Goal: Task Accomplishment & Management: Manage account settings

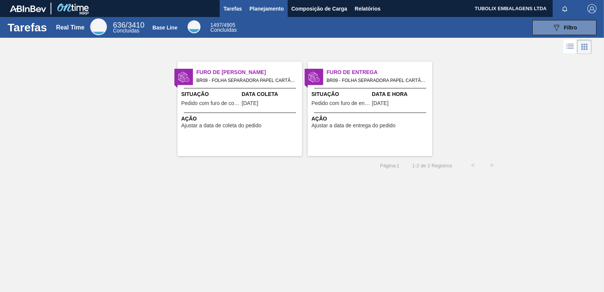
click at [270, 4] on span "Planejamento" at bounding box center [266, 8] width 34 height 9
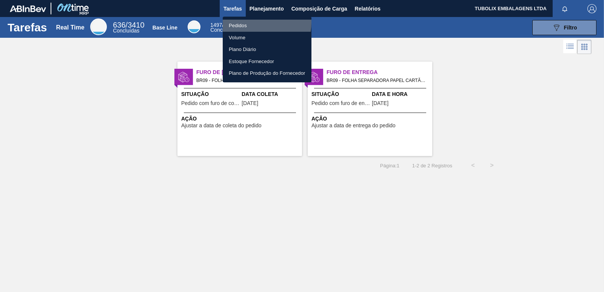
click at [249, 22] on li "Pedidos" at bounding box center [267, 26] width 89 height 12
